Goal: Find specific page/section: Find specific page/section

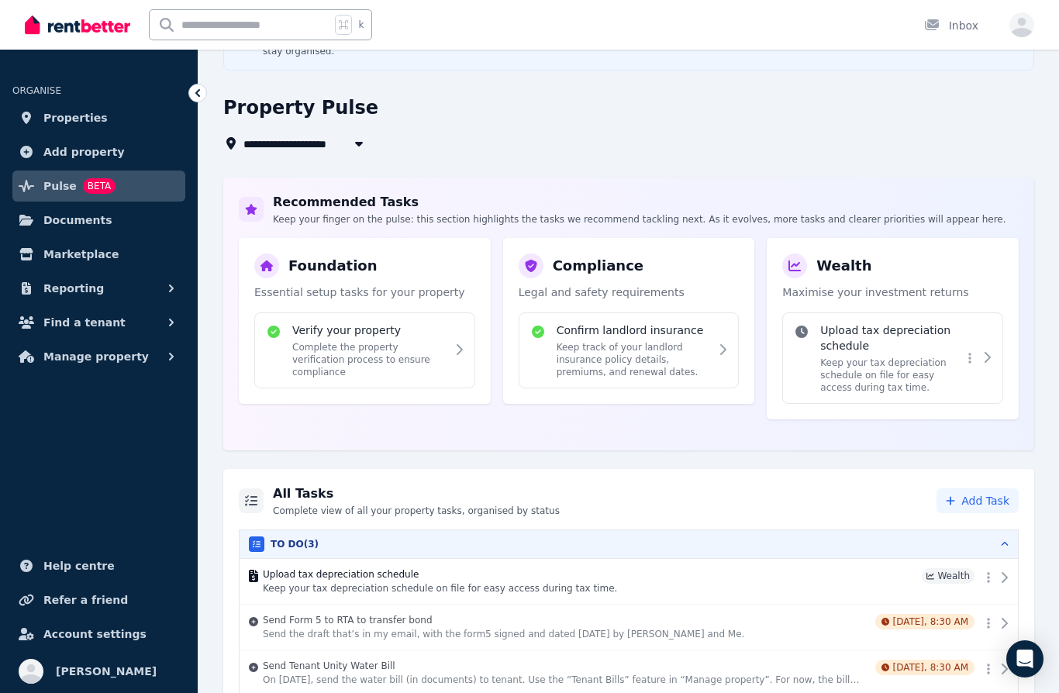
scroll to position [116, 0]
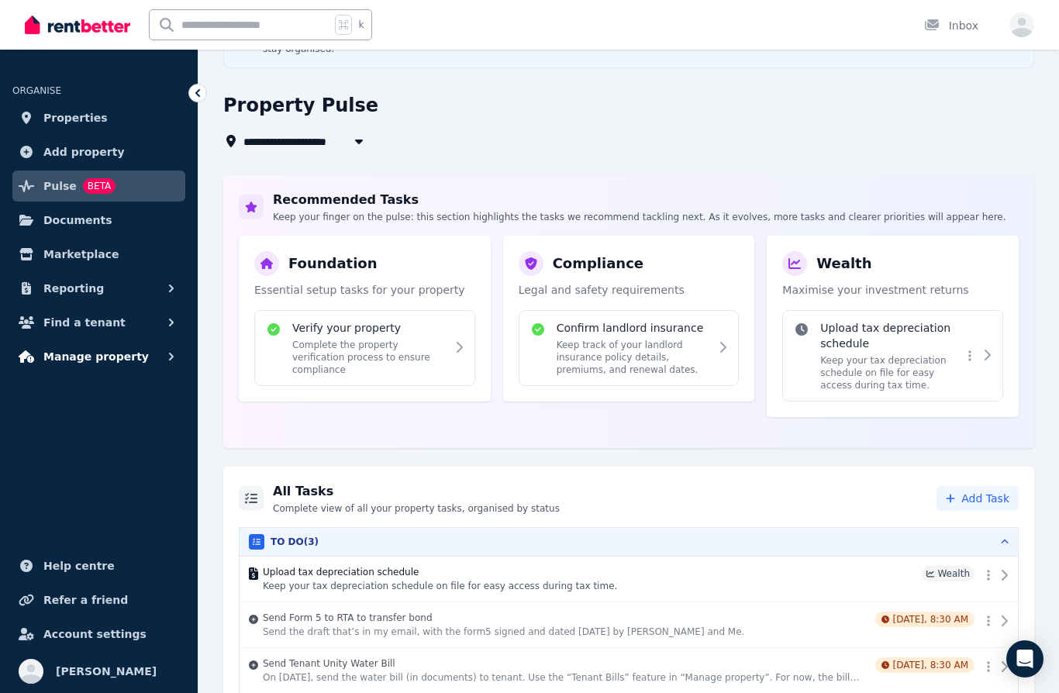
click at [108, 361] on span "Manage property" at bounding box center [95, 356] width 105 height 19
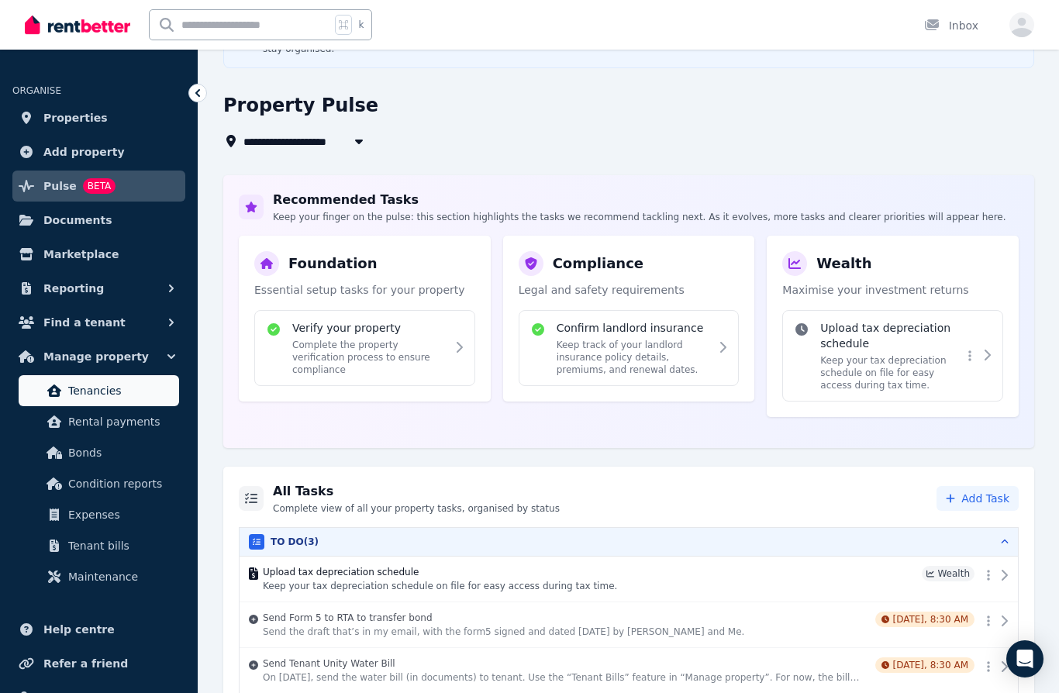
click at [102, 388] on span "Tenancies" at bounding box center [120, 390] width 105 height 19
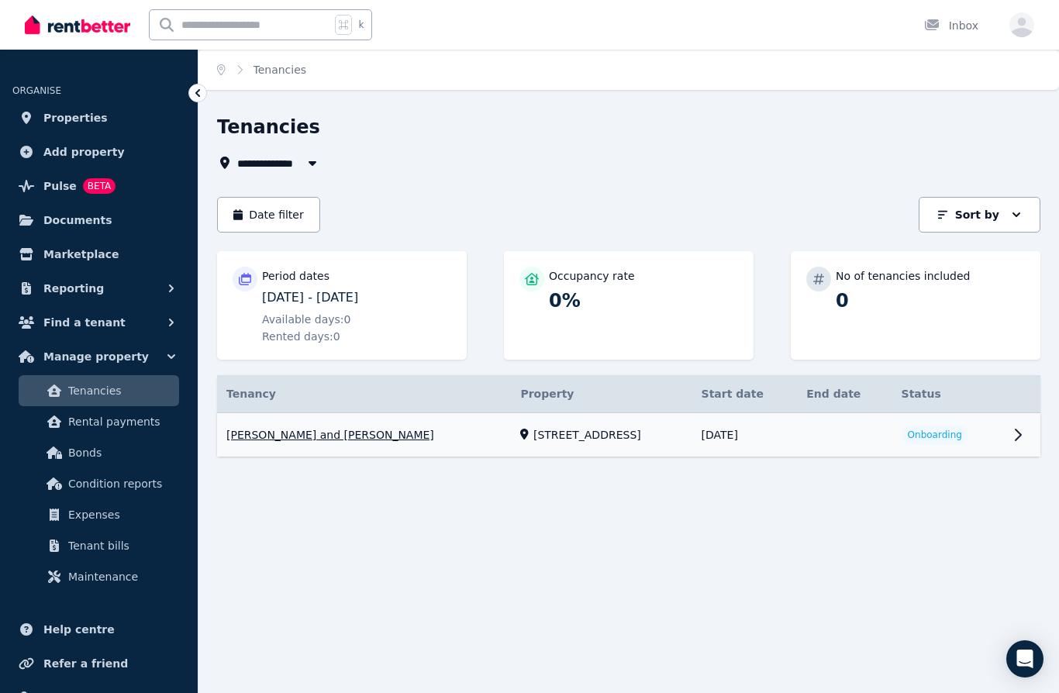
click at [1003, 436] on link "View property details" at bounding box center [628, 435] width 823 height 44
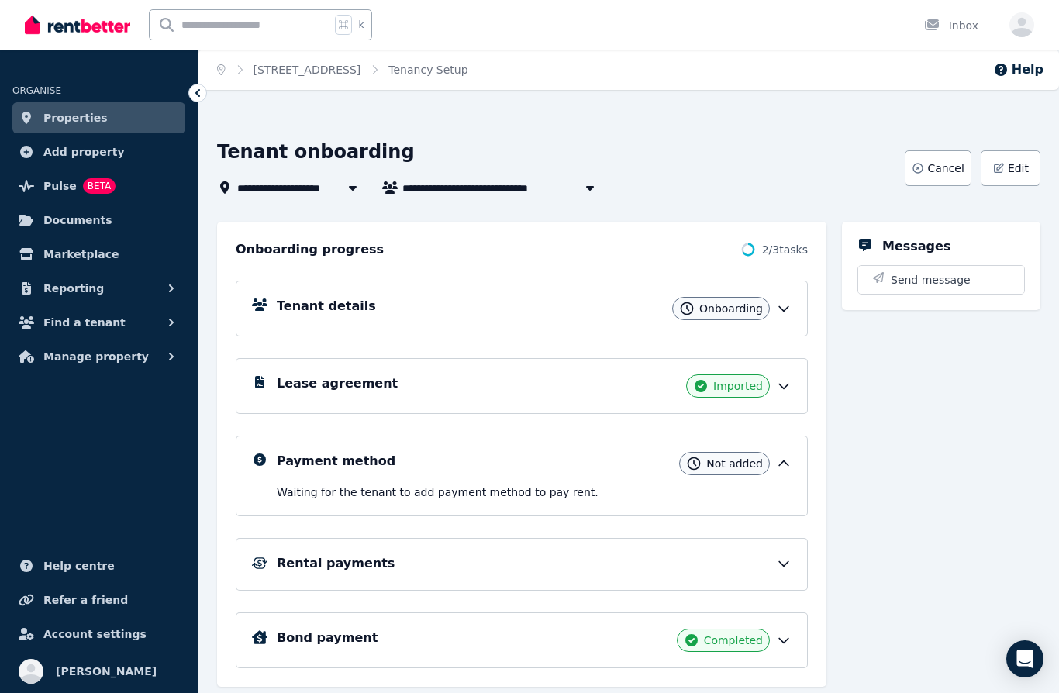
click at [789, 301] on icon at bounding box center [784, 309] width 16 height 16
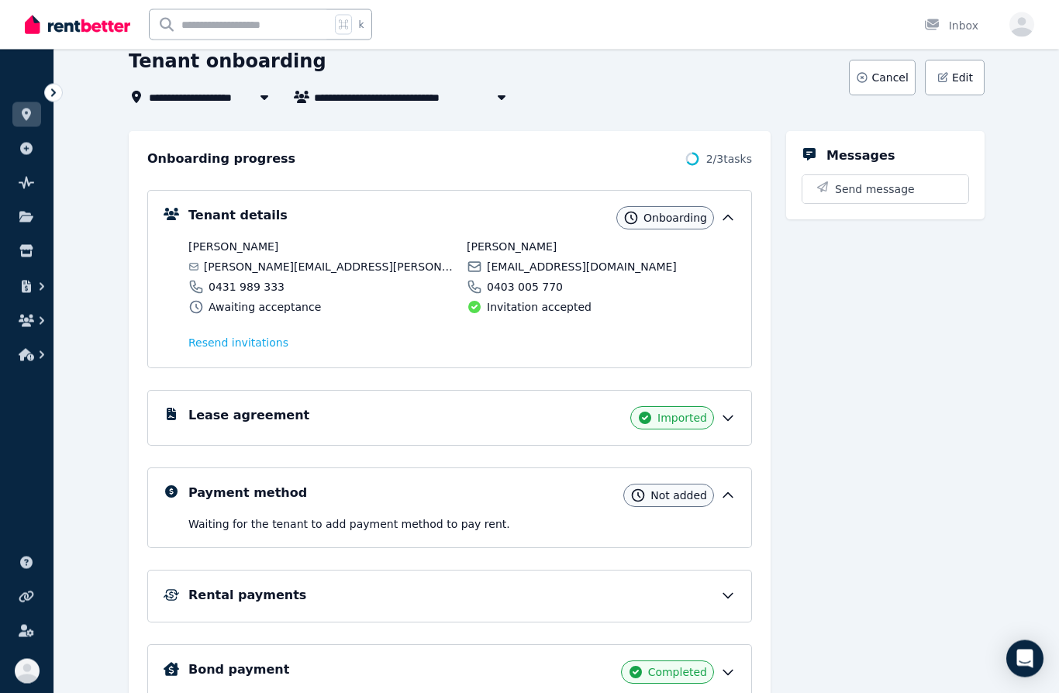
scroll to position [102, 0]
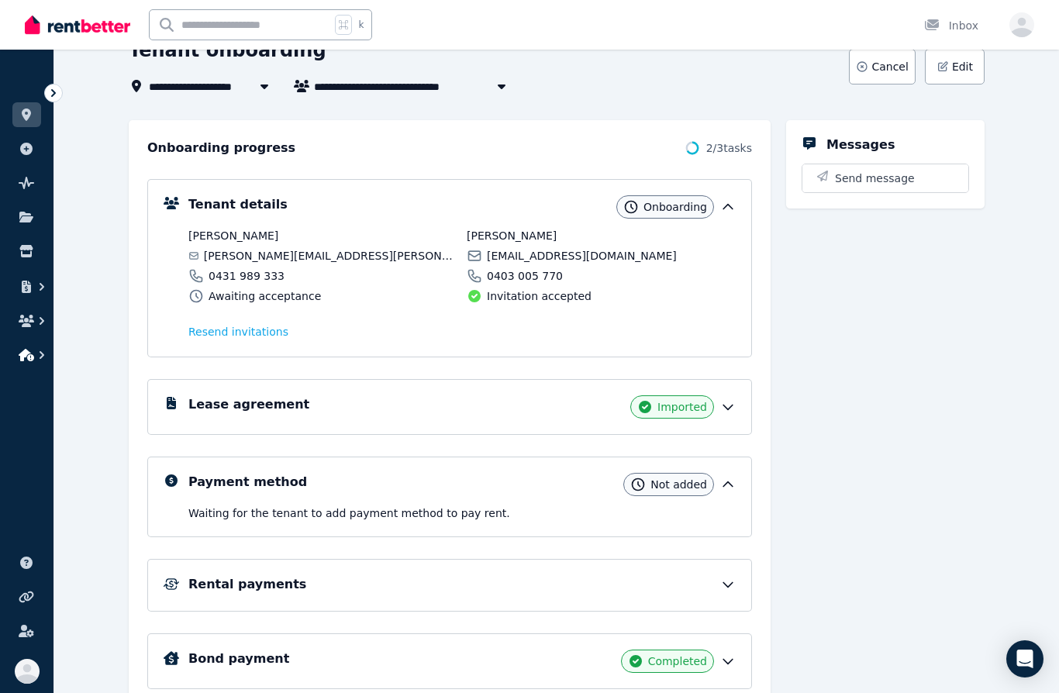
click at [29, 353] on icon "button" at bounding box center [27, 355] width 16 height 12
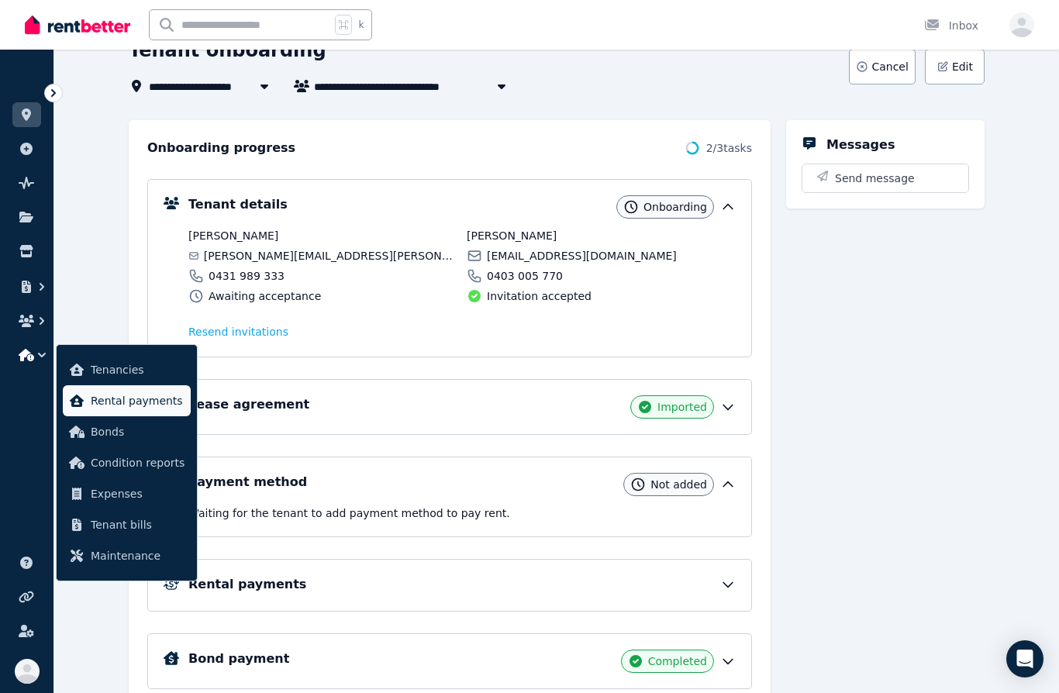
click at [126, 401] on span "Rental payments" at bounding box center [138, 400] width 94 height 19
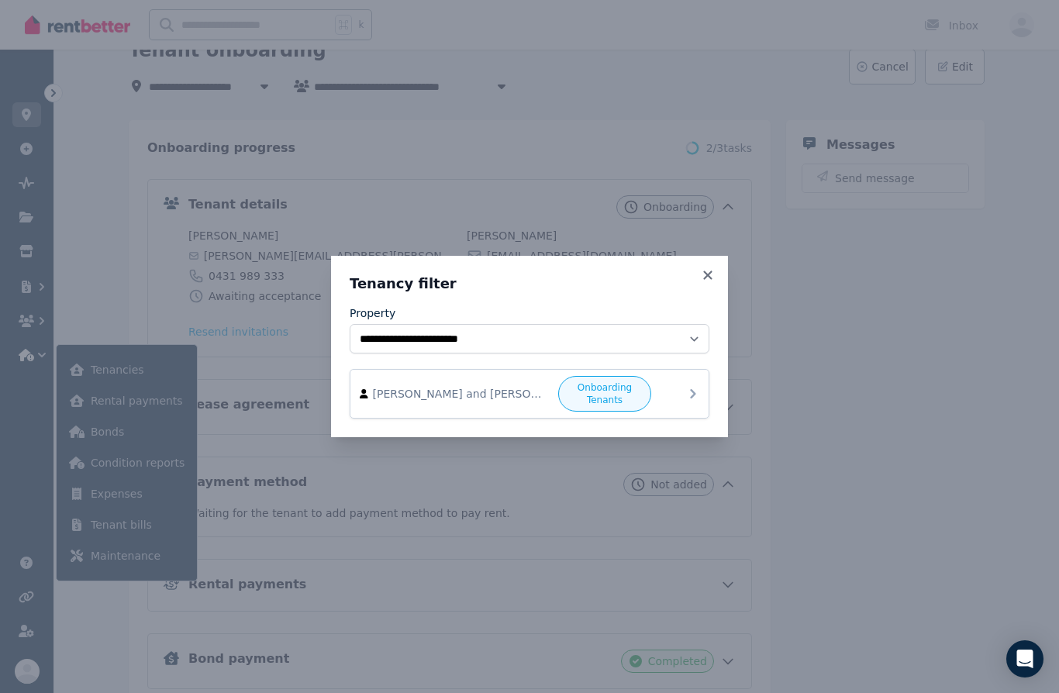
click at [688, 412] on div "[PERSON_NAME] and [PERSON_NAME] Onboarding Tenants" at bounding box center [530, 394] width 340 height 36
